Goal: Information Seeking & Learning: Learn about a topic

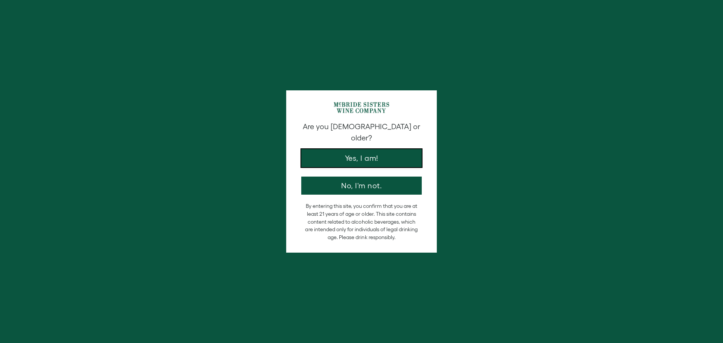
click at [353, 149] on button "Yes, I am!" at bounding box center [361, 158] width 121 height 18
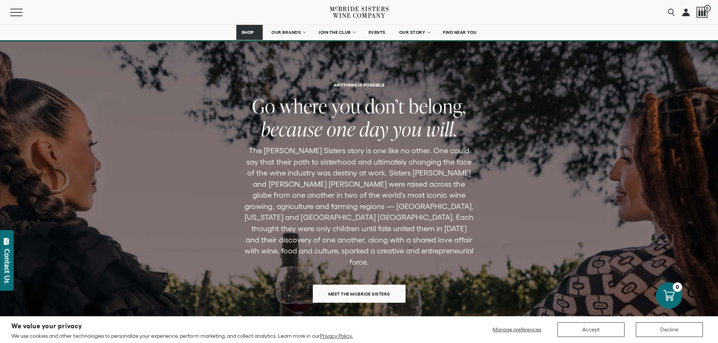
scroll to position [485, 0]
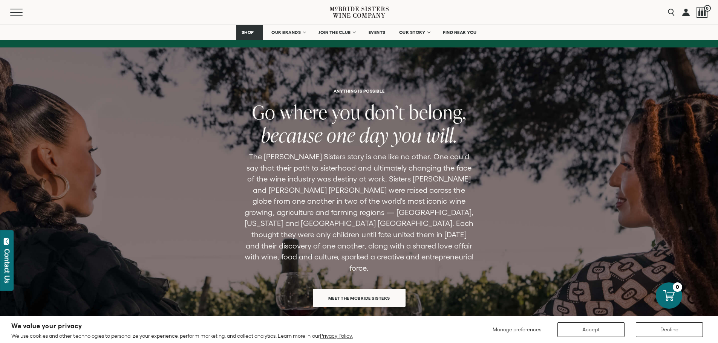
click at [342, 291] on span "Meet the McBride Sisters" at bounding box center [359, 298] width 88 height 15
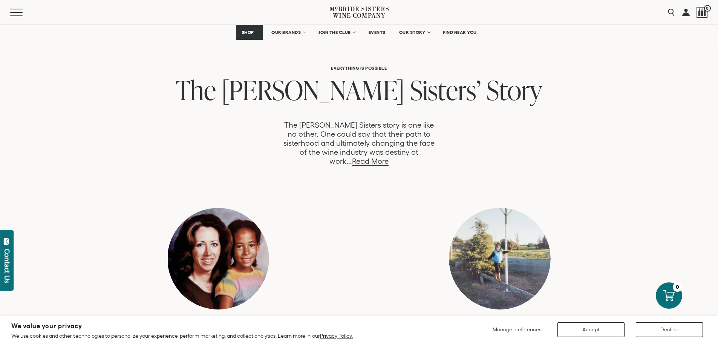
scroll to position [369, 0]
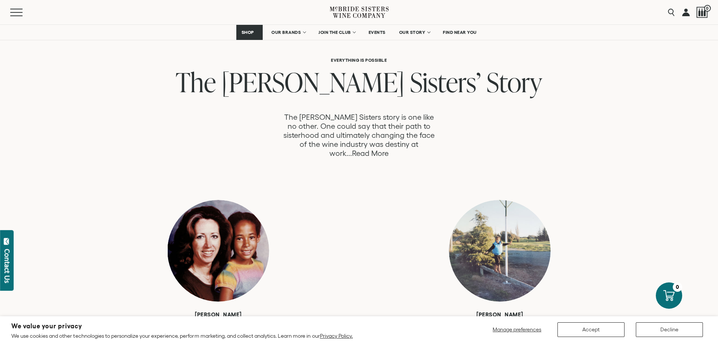
click at [388, 149] on link "Read More" at bounding box center [370, 153] width 37 height 9
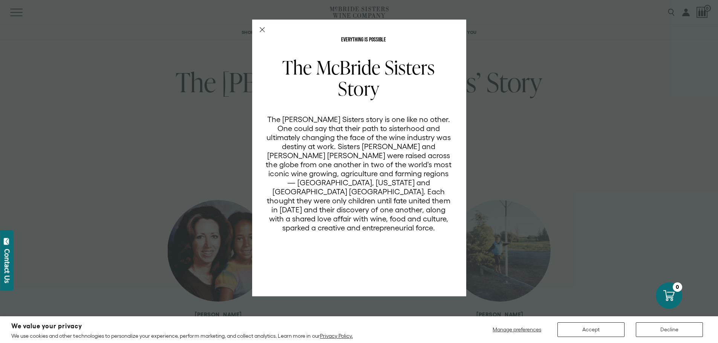
click at [542, 142] on div "EVERYTHING IS POSSIBLE The McBride Sisters Story The McBride Sisters story is o…" at bounding box center [359, 171] width 718 height 343
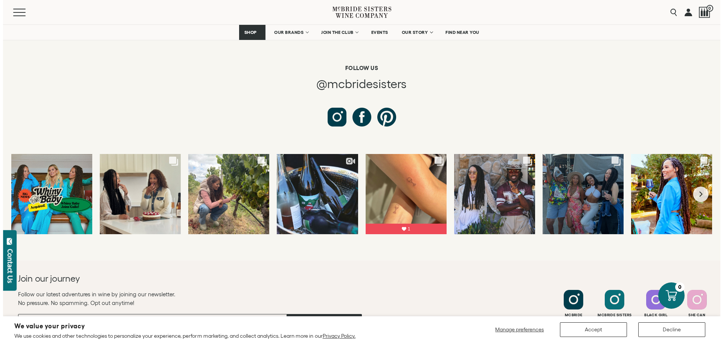
scroll to position [2844, 0]
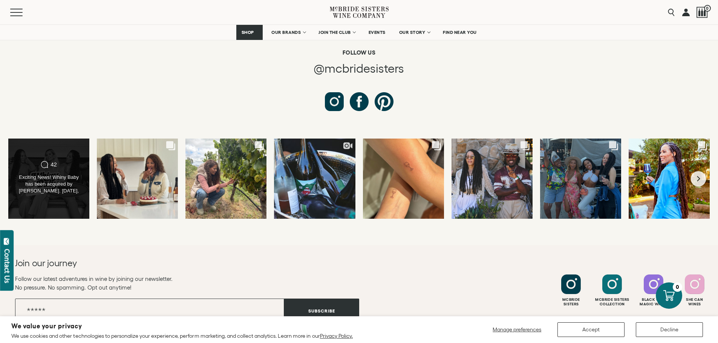
click at [72, 174] on div "Exciting News! Whiny Baby has been acquired by Gallo. Two years ago, we partner…" at bounding box center [49, 184] width 66 height 21
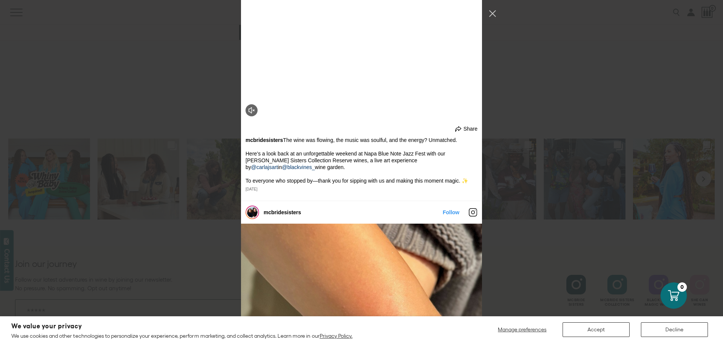
scroll to position [1023, 0]
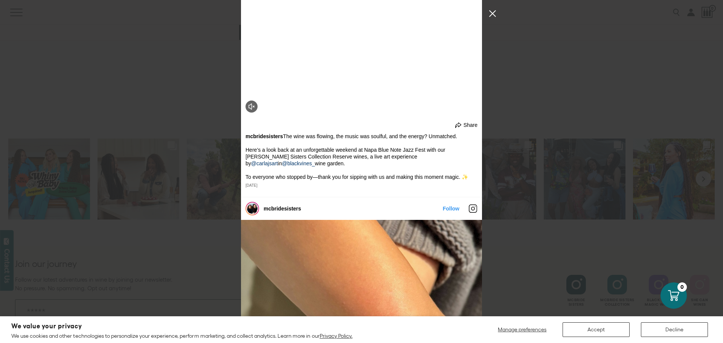
click at [489, 15] on button "Close Instagram Feed Popup" at bounding box center [493, 14] width 12 height 12
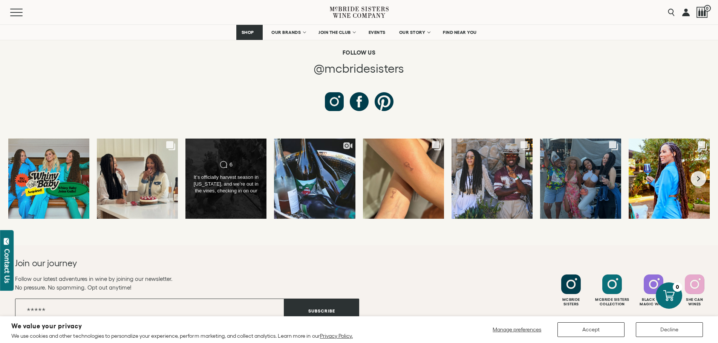
click at [225, 174] on div "It’s officially harvest season in California, and we’re out in the vines, check…" at bounding box center [226, 184] width 66 height 21
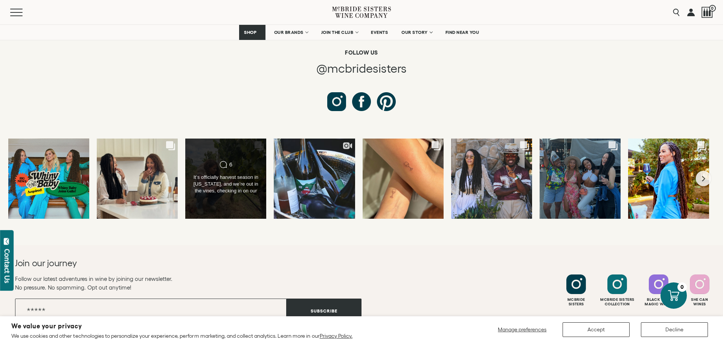
scroll to position [614, 0]
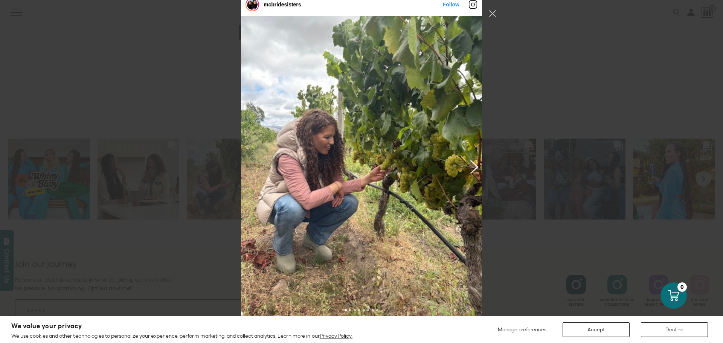
click at [472, 173] on button "Previous image" at bounding box center [473, 167] width 9 height 14
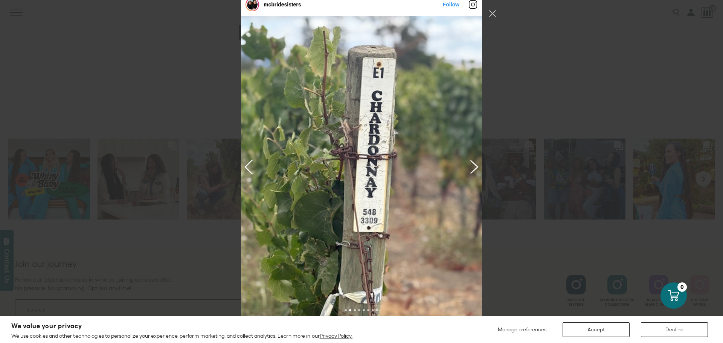
click at [472, 173] on button "Previous image" at bounding box center [473, 167] width 9 height 14
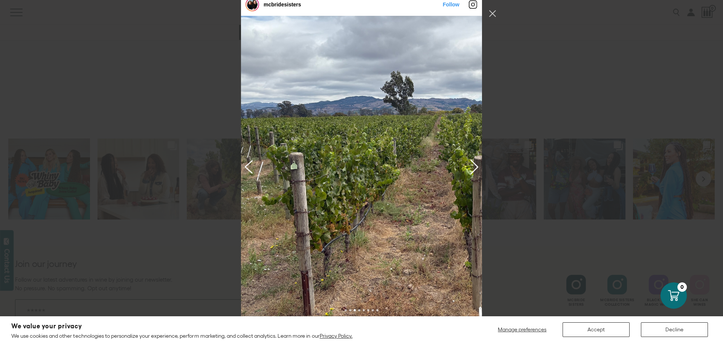
click at [246, 173] on button "Next image" at bounding box center [250, 167] width 9 height 14
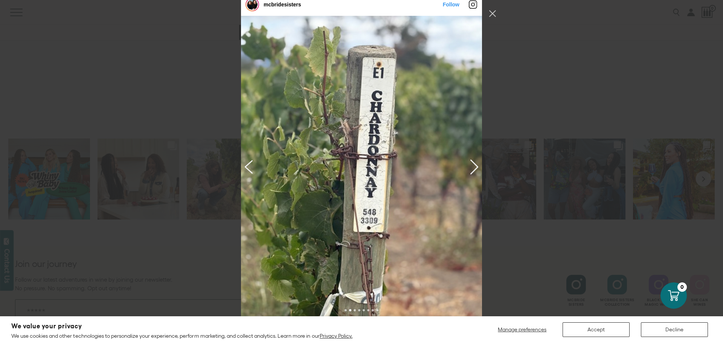
click at [246, 173] on button "Next image" at bounding box center [250, 167] width 9 height 14
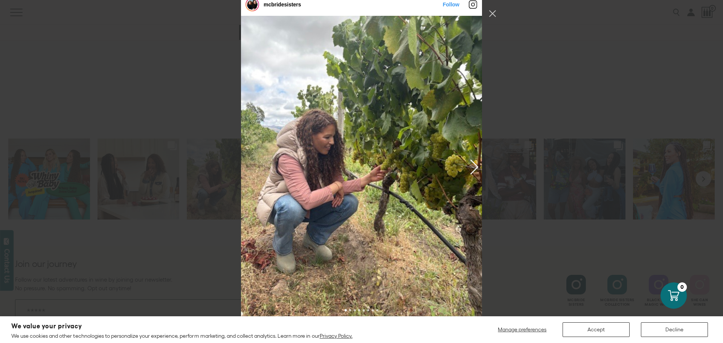
click at [245, 173] on div "Instagram Feed popup" at bounding box center [361, 166] width 241 height 301
click at [492, 15] on button "Close Instagram Feed Popup" at bounding box center [493, 14] width 12 height 12
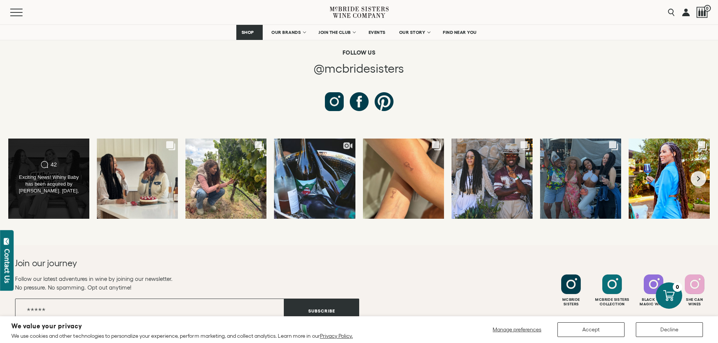
click at [69, 138] on div "Comments Count 42 Exciting News! Whiny Baby has been acquired by Gallo. Two yea…" at bounding box center [49, 178] width 82 height 81
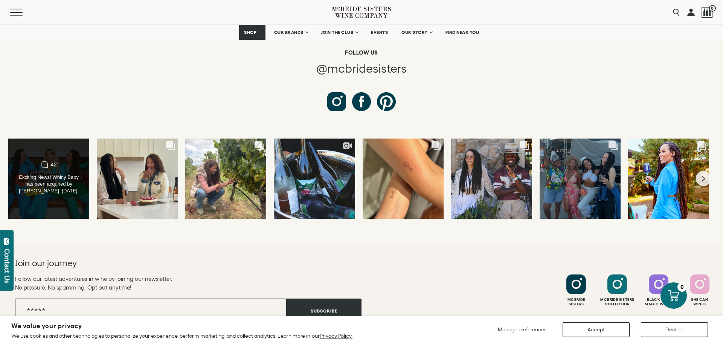
scroll to position [0, 0]
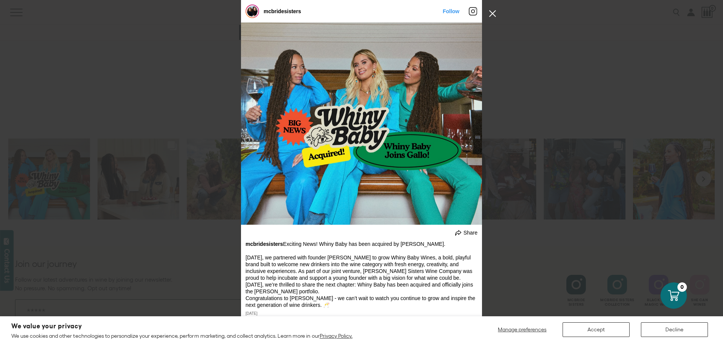
click at [495, 14] on button "Close Instagram Feed Popup" at bounding box center [493, 14] width 12 height 12
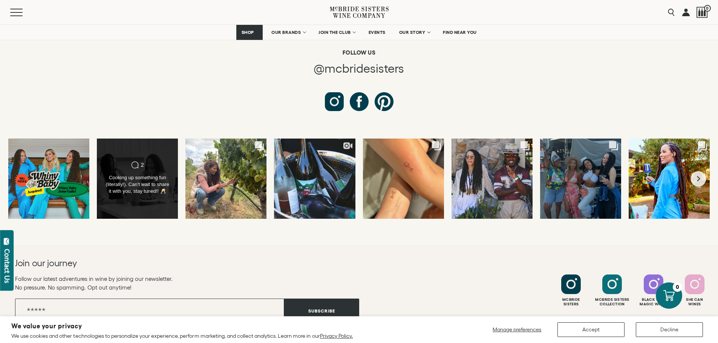
click at [137, 174] on div "Cooking up something fun (literally!). Can’t wait to share it with you, stay tu…" at bounding box center [138, 184] width 66 height 20
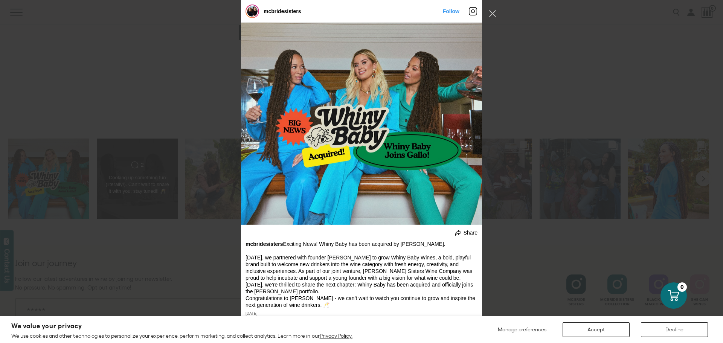
scroll to position [325, 0]
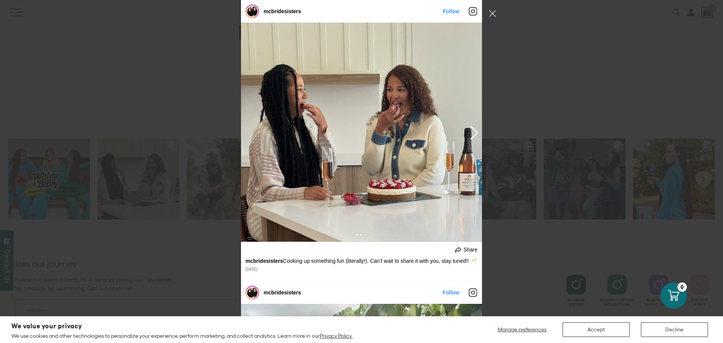
click at [472, 133] on button "Previous image" at bounding box center [473, 132] width 9 height 14
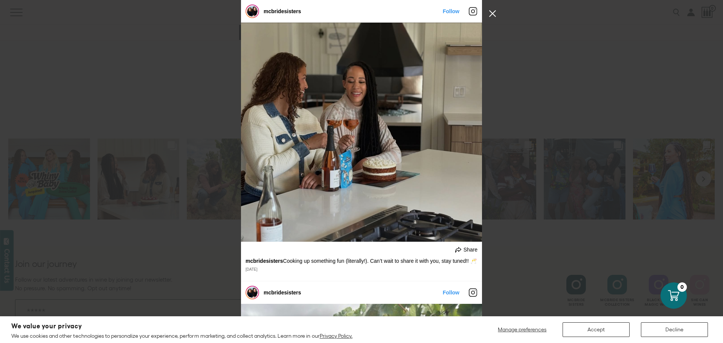
click at [493, 14] on button "Close Instagram Feed Popup" at bounding box center [493, 14] width 12 height 12
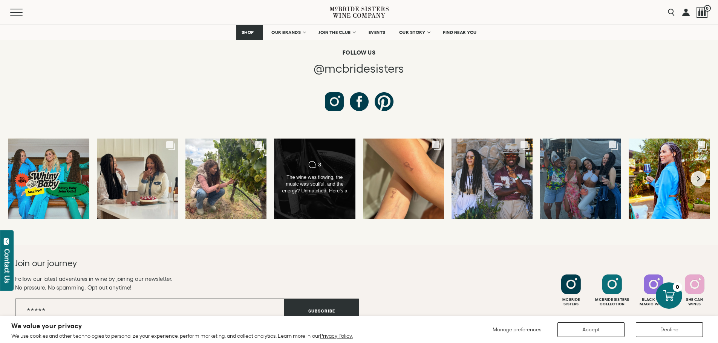
click at [316, 174] on div "The wine was flowing, the music was soulful, and the energy? Unmatched. Here’s …" at bounding box center [315, 184] width 66 height 21
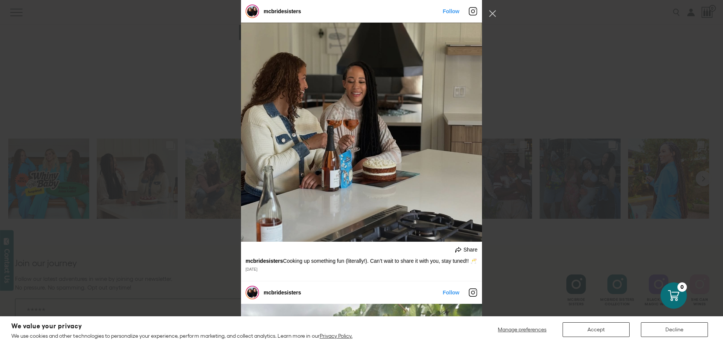
scroll to position [1004, 0]
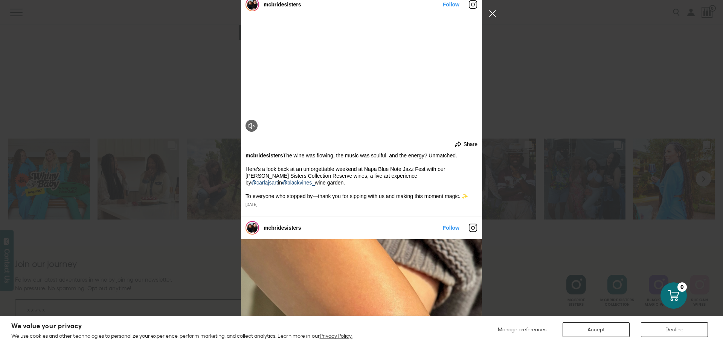
click at [492, 12] on button "Close Instagram Feed Popup" at bounding box center [493, 14] width 12 height 12
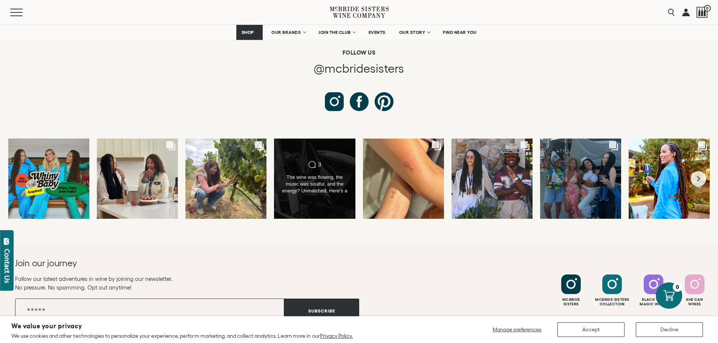
click at [335, 161] on div "Comments Count 3 The wine was flowing, the music was soulful, and the energy? U…" at bounding box center [315, 178] width 66 height 35
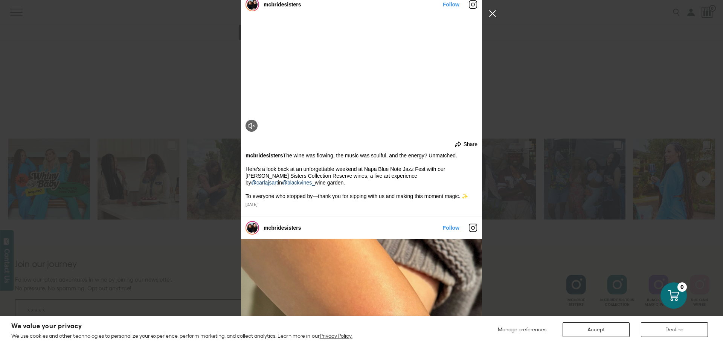
click at [492, 14] on button "Close Instagram Feed Popup" at bounding box center [493, 14] width 12 height 12
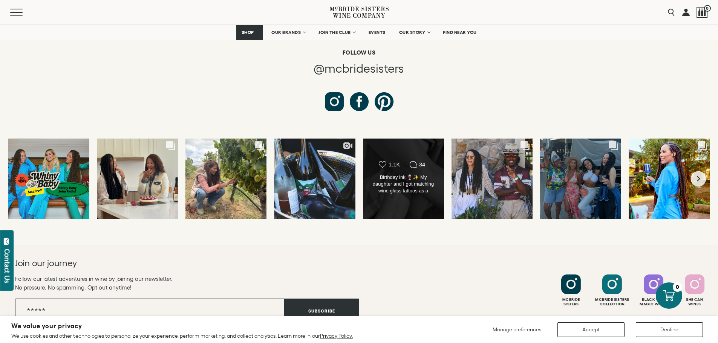
click at [399, 174] on div "Birthday ink 🍷✨ My daughter and I got matching wine glass tattoos as a symbol o…" at bounding box center [403, 184] width 66 height 21
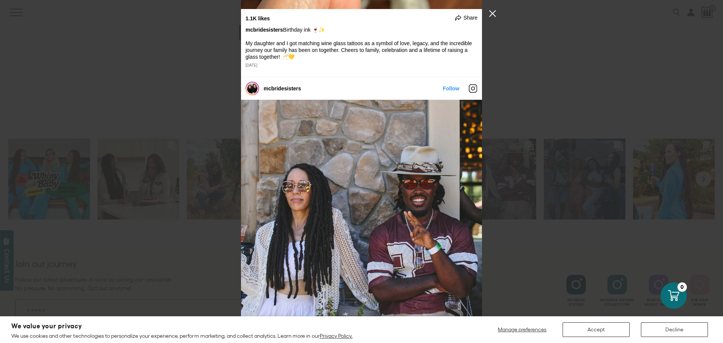
click at [493, 14] on button "Close Instagram Feed Popup" at bounding box center [493, 14] width 12 height 12
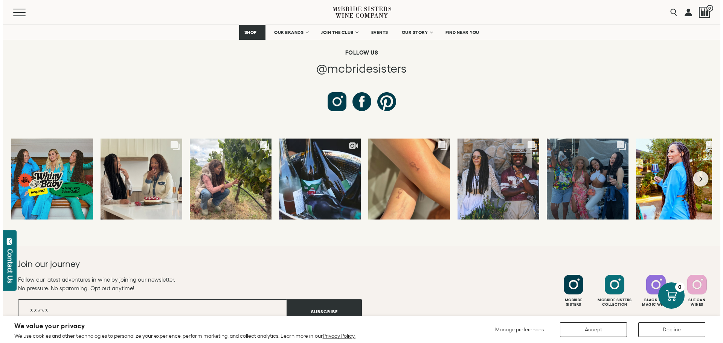
scroll to position [1220, 0]
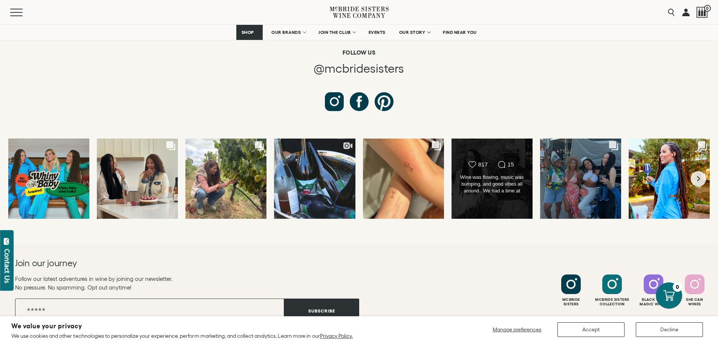
click at [484, 174] on div "Wine was flowing, music was bumping, and good vibes all around . We had a time …" at bounding box center [492, 184] width 66 height 21
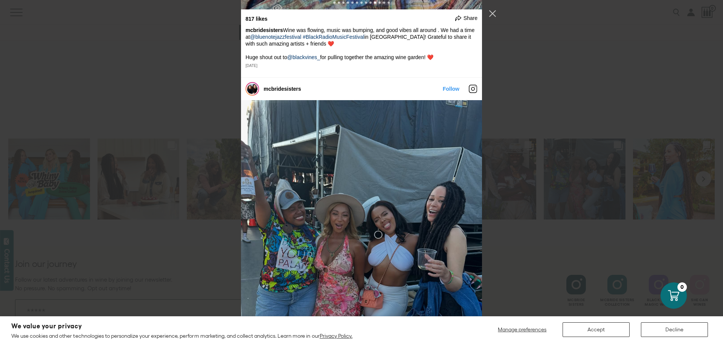
click at [493, 9] on button "Close Instagram Feed Popup" at bounding box center [493, 14] width 12 height 12
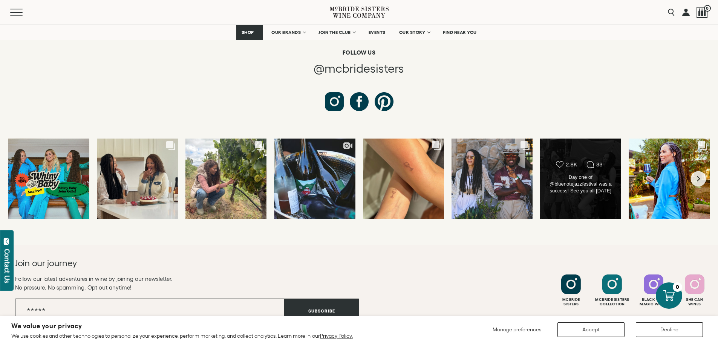
click at [590, 157] on div "Likes Count 2.8K Comments Count 33 Day one of @bluenotejazzfestival was a succe…" at bounding box center [580, 178] width 82 height 81
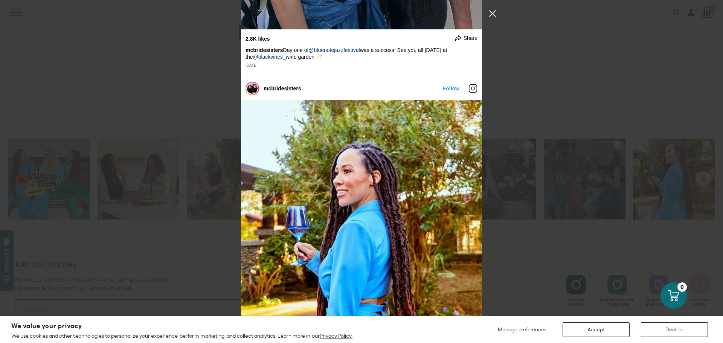
click at [492, 14] on button "Close Instagram Feed Popup" at bounding box center [493, 14] width 12 height 12
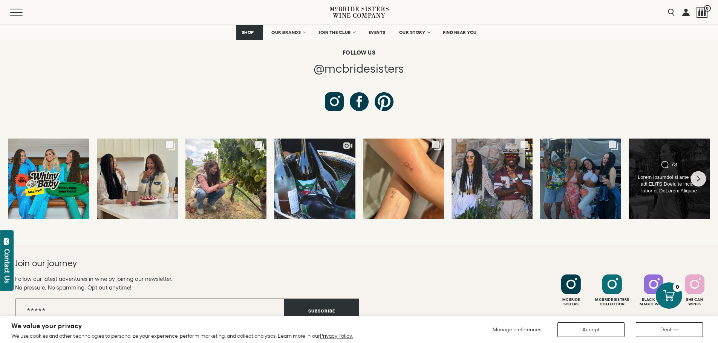
click at [664, 174] on div at bounding box center [669, 184] width 66 height 21
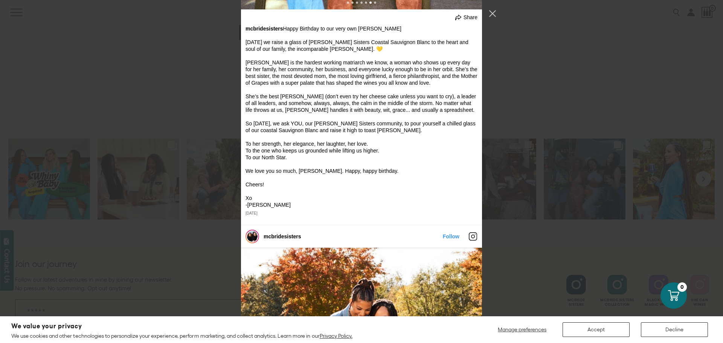
click at [492, 15] on button "Close Instagram Feed Popup" at bounding box center [493, 14] width 12 height 12
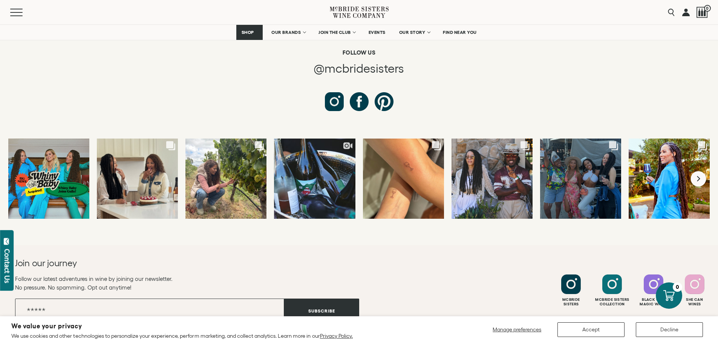
click at [699, 176] on icon "Next slide" at bounding box center [698, 179] width 5 height 6
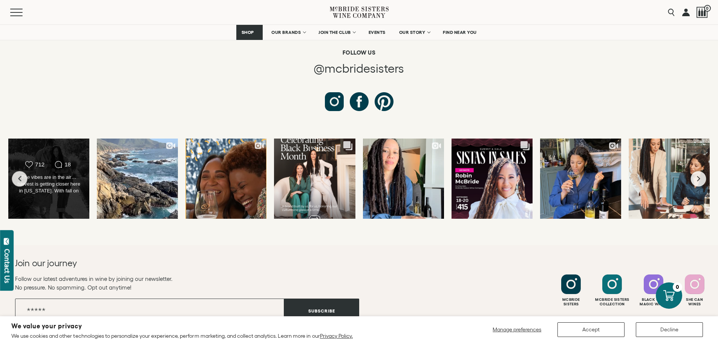
click at [57, 174] on div "The vibes are in the air… harvest is getting closer here in California. With fa…" at bounding box center [49, 184] width 66 height 21
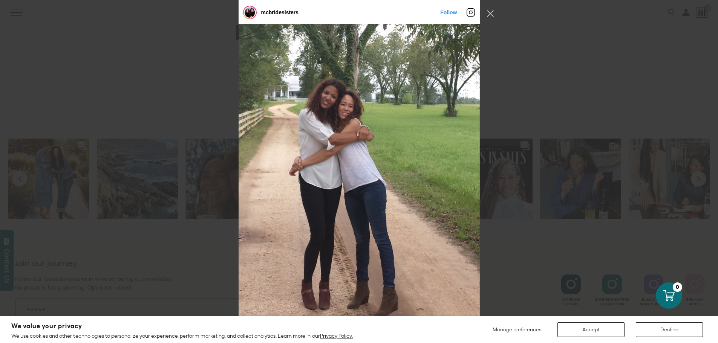
scroll to position [3252, 0]
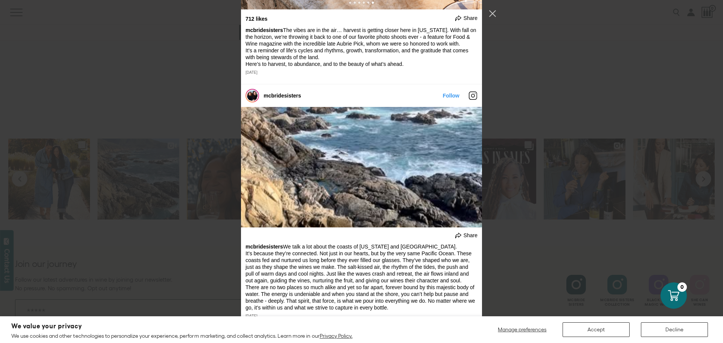
click at [494, 11] on button "Close Instagram Feed Popup" at bounding box center [493, 14] width 12 height 12
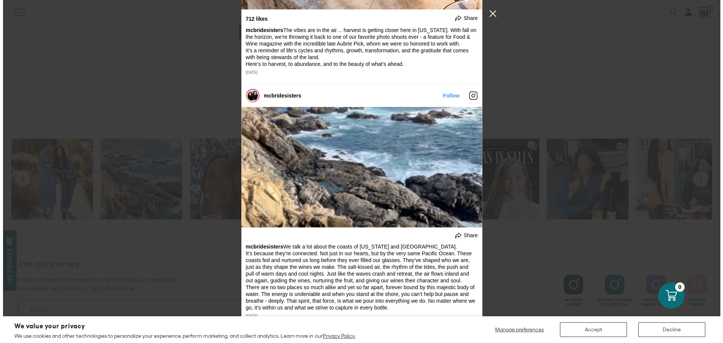
scroll to position [2937, 0]
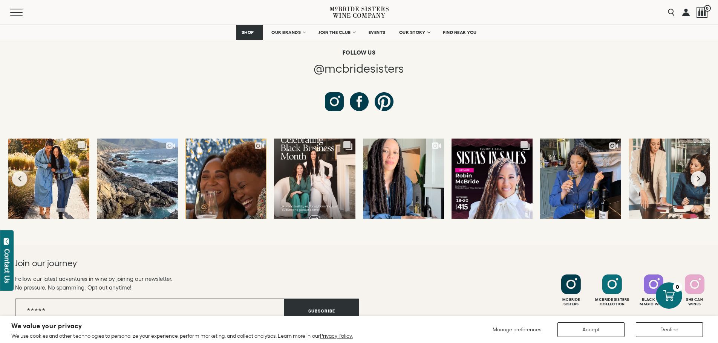
click at [151, 161] on div "Comments Count 6" at bounding box center [138, 165] width 66 height 9
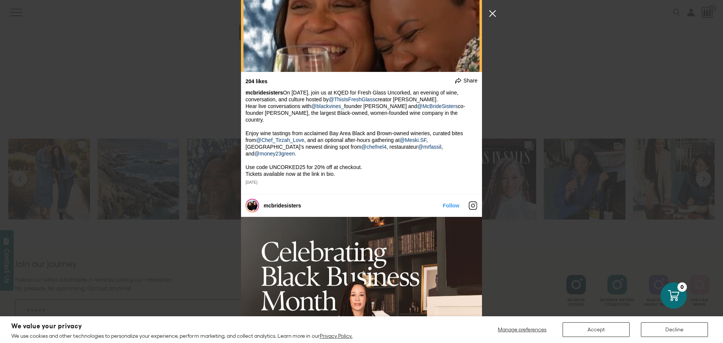
click at [492, 14] on button "Close Instagram Feed Popup" at bounding box center [493, 14] width 12 height 12
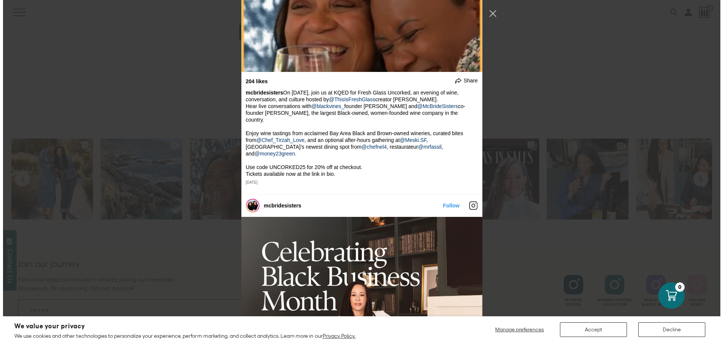
scroll to position [3336, 0]
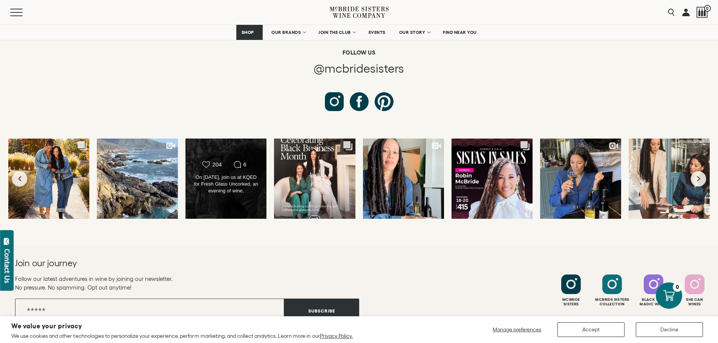
click at [244, 161] on div "Likes Count 204 Comments Count 6" at bounding box center [226, 178] width 66 height 35
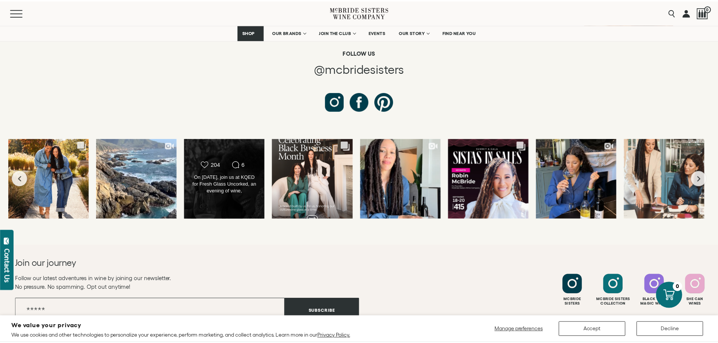
scroll to position [4096, 0]
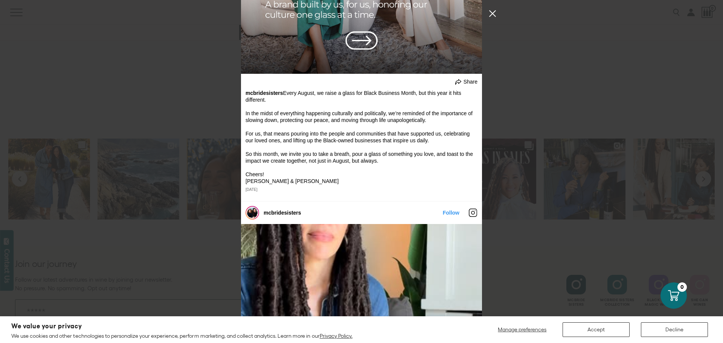
click at [490, 11] on button "Close Instagram Feed Popup" at bounding box center [493, 14] width 12 height 12
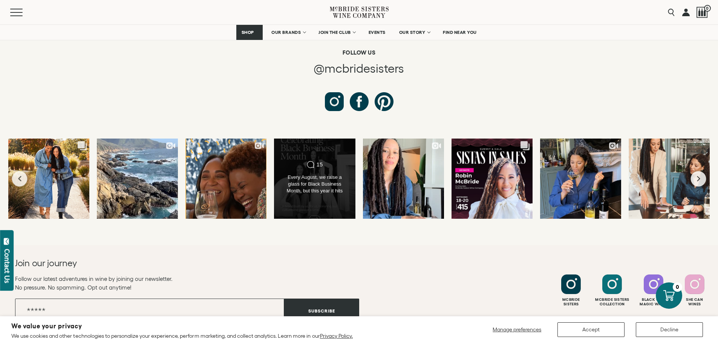
click at [331, 161] on div "Comments Count 15" at bounding box center [315, 165] width 66 height 9
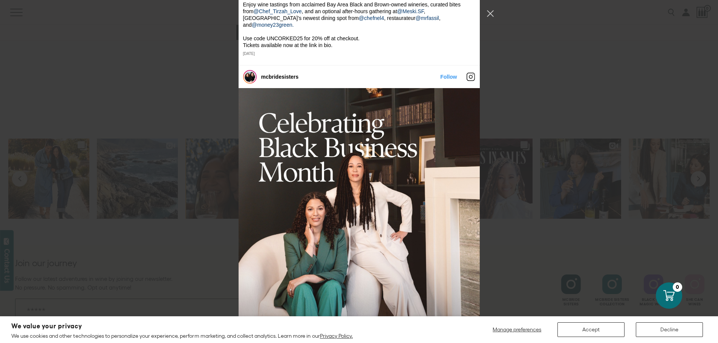
scroll to position [4656, 0]
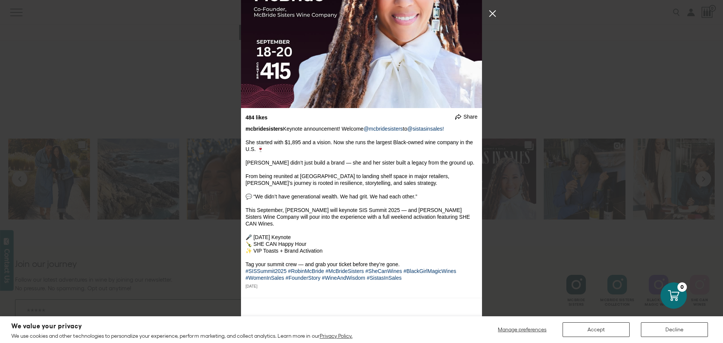
click at [494, 14] on button "Close Instagram Feed Popup" at bounding box center [493, 14] width 12 height 12
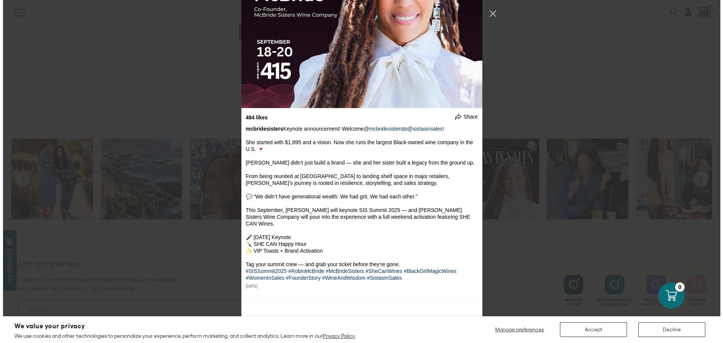
scroll to position [3816, 0]
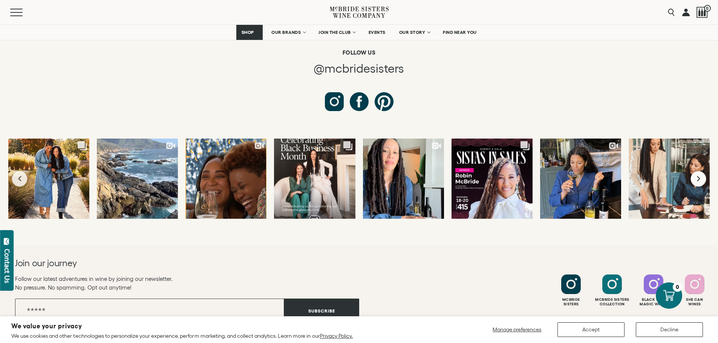
click at [697, 176] on icon "Next slide" at bounding box center [698, 179] width 5 height 6
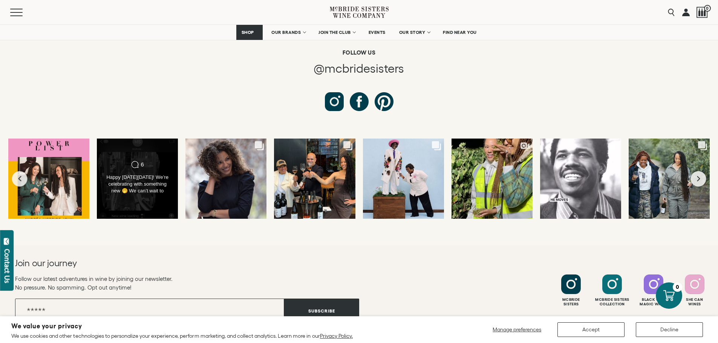
click at [136, 161] on icon "Comments Count" at bounding box center [135, 165] width 8 height 8
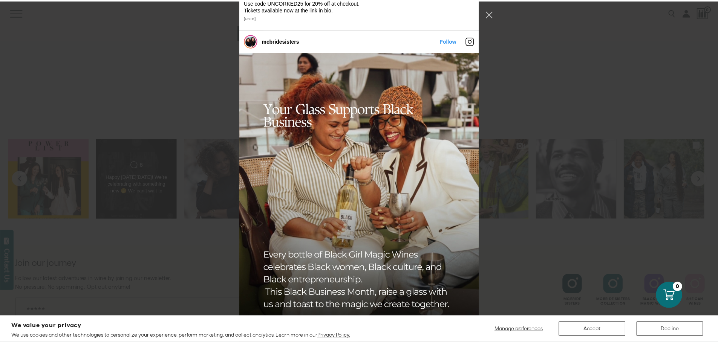
scroll to position [6417, 0]
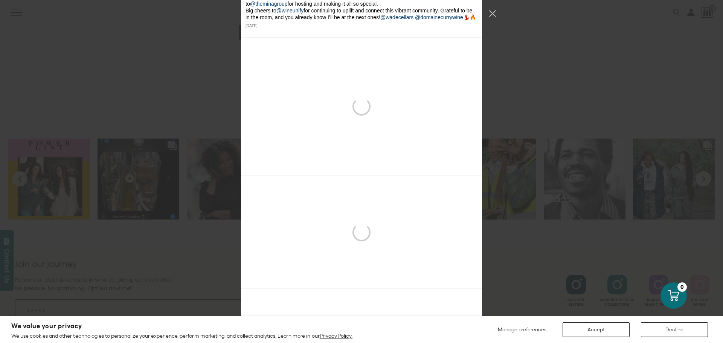
click at [491, 13] on button "Close Instagram Feed Popup" at bounding box center [493, 14] width 12 height 12
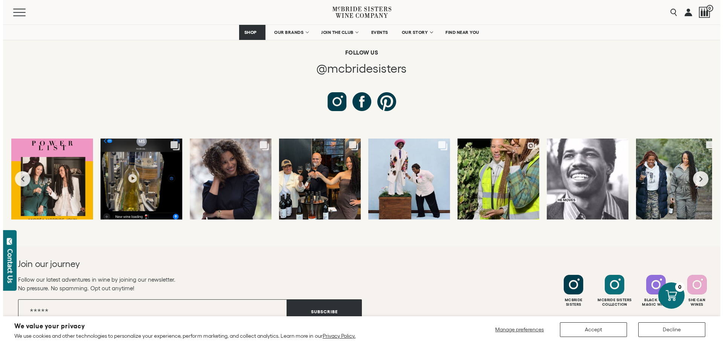
scroll to position [5261, 0]
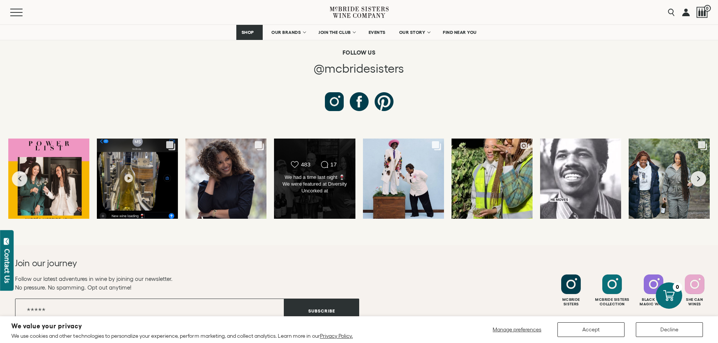
click at [310, 174] on div "We had a time last night 🍷We were featured at Diversity Uncorked at @internatio…" at bounding box center [315, 184] width 66 height 21
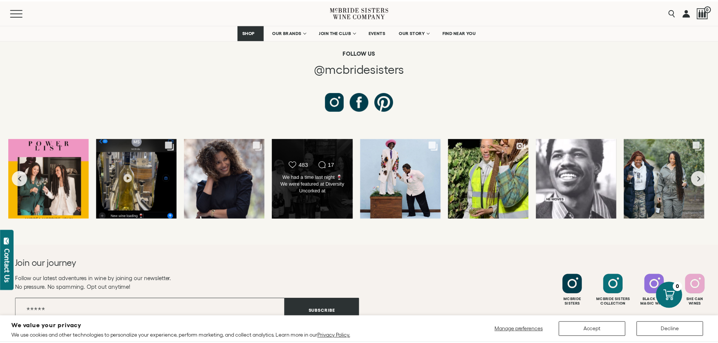
scroll to position [7167, 0]
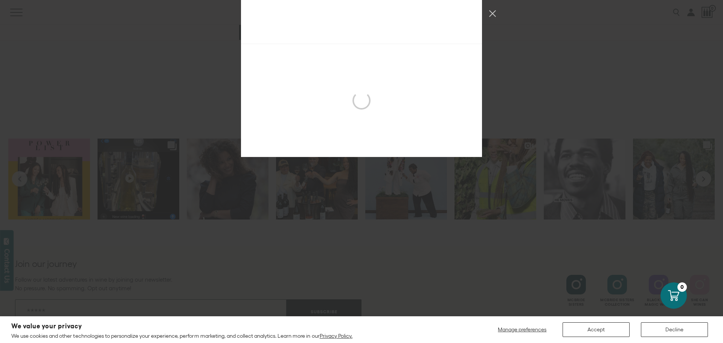
click at [493, 16] on button "Close Instagram Feed Popup" at bounding box center [493, 14] width 12 height 12
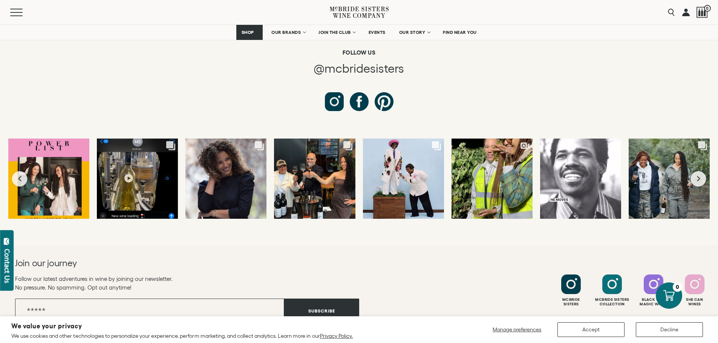
click at [410, 174] on div "Black dandyism has always inspired us. It’s elegance with edge, legacy with fla…" at bounding box center [403, 184] width 66 height 21
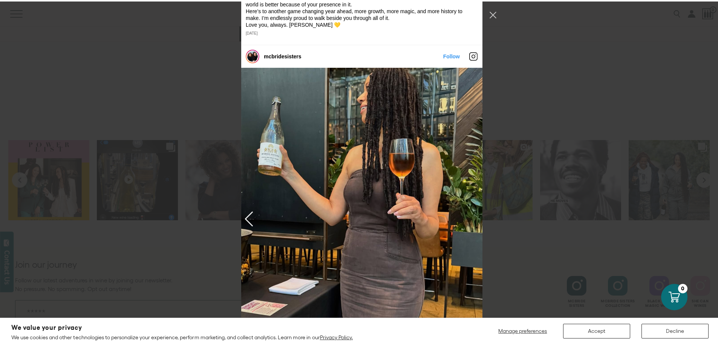
scroll to position [7573, 0]
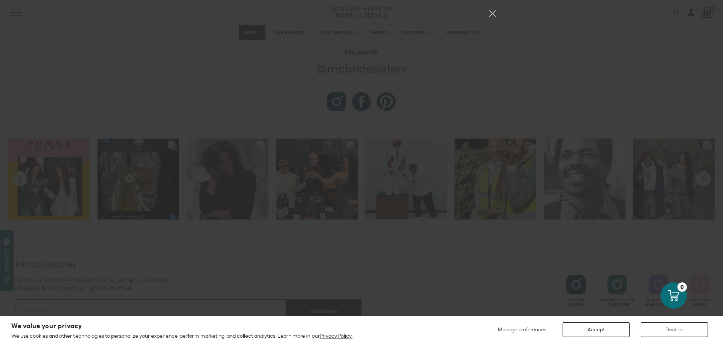
click at [490, 11] on button "Close Instagram Feed Popup" at bounding box center [493, 14] width 12 height 12
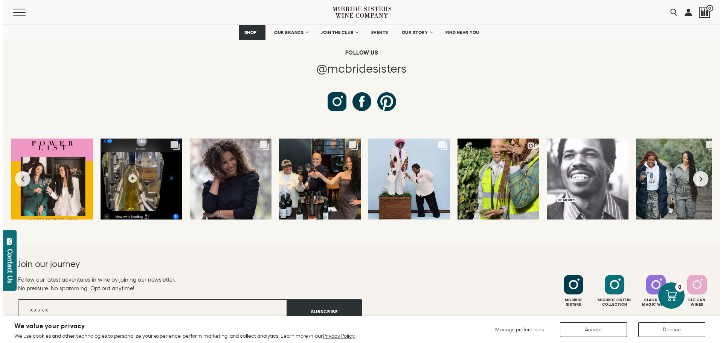
scroll to position [6417, 0]
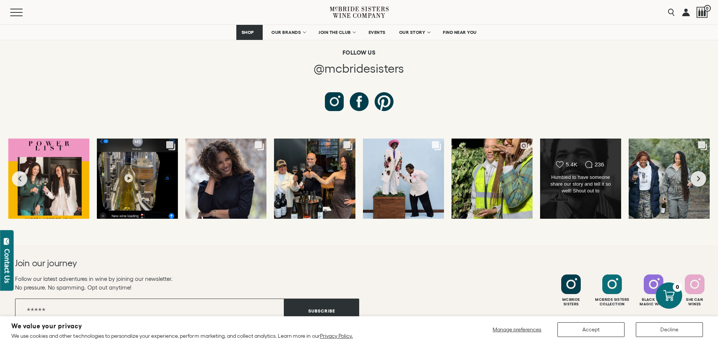
click at [573, 174] on div "Humbled to have someone share our story and tell it so well! Shout out to @sall…" at bounding box center [580, 184] width 66 height 21
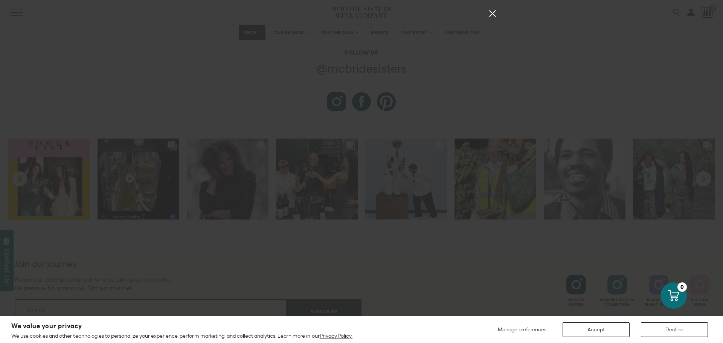
click at [489, 15] on button "Close Instagram Feed Popup" at bounding box center [493, 14] width 12 height 12
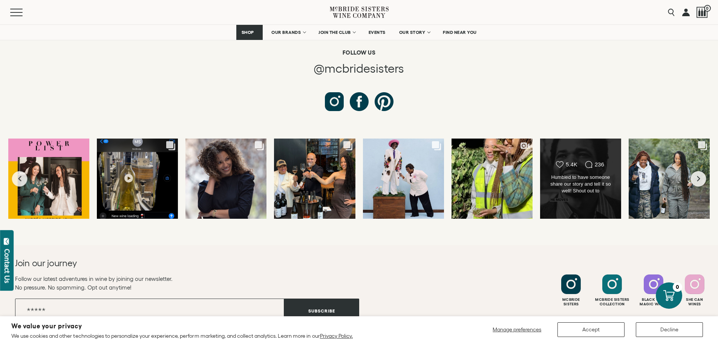
click at [571, 174] on div "Humbled to have someone share our story and tell it so well! Shout out to @sall…" at bounding box center [580, 184] width 66 height 21
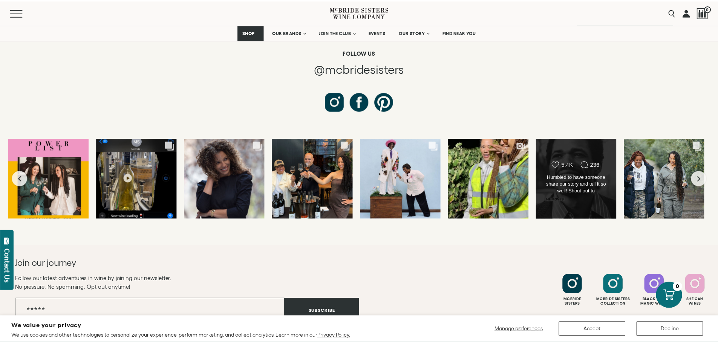
scroll to position [8518, 0]
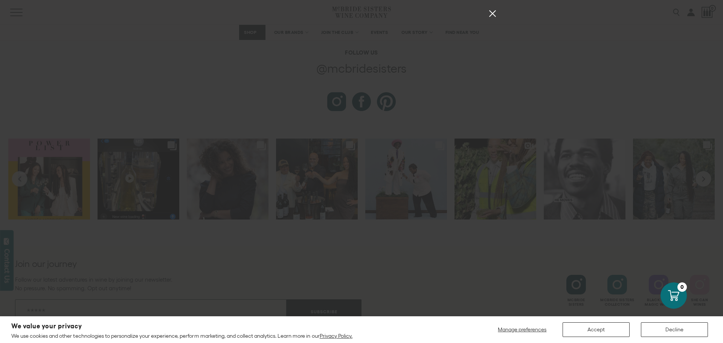
click at [489, 14] on button "Close Instagram Feed Popup" at bounding box center [493, 14] width 12 height 12
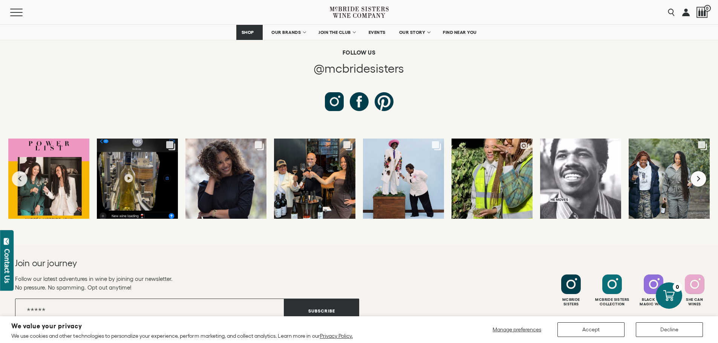
click at [701, 171] on button "Next slide" at bounding box center [697, 178] width 15 height 15
